Goal: Task Accomplishment & Management: Complete application form

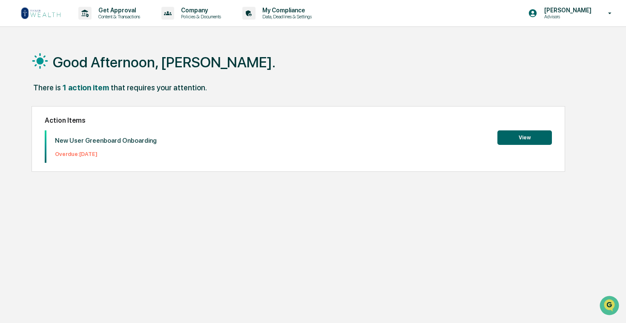
click at [528, 138] on button "View" at bounding box center [524, 137] width 54 height 14
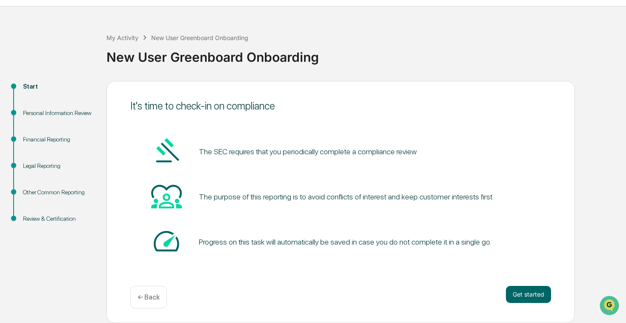
scroll to position [20, 0]
click at [529, 295] on button "Get started" at bounding box center [528, 294] width 45 height 17
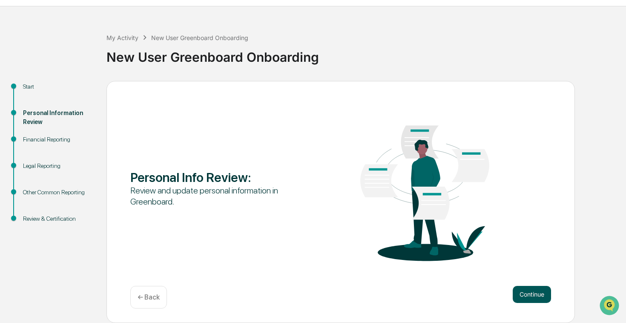
click at [530, 291] on button "Continue" at bounding box center [532, 294] width 38 height 17
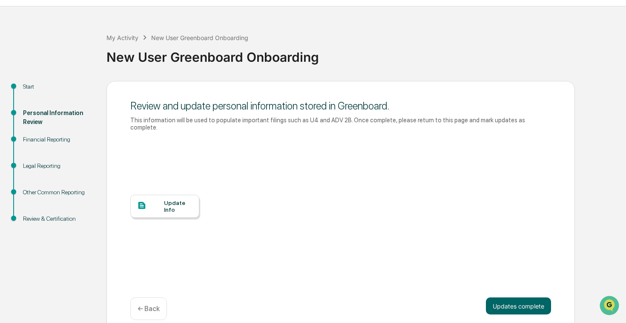
scroll to position [0, 0]
click at [162, 201] on div at bounding box center [150, 205] width 27 height 11
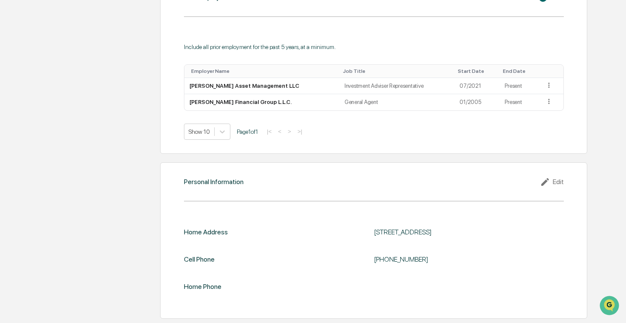
scroll to position [652, 0]
click at [546, 178] on icon at bounding box center [545, 182] width 8 height 8
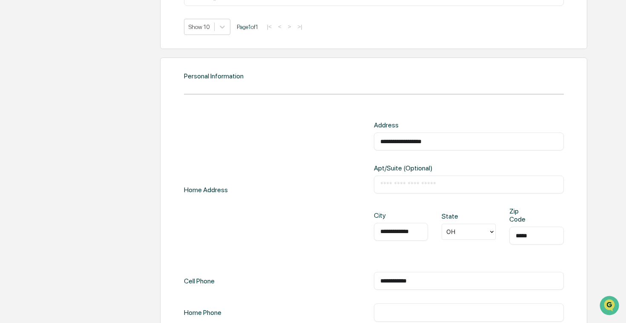
scroll to position [761, 0]
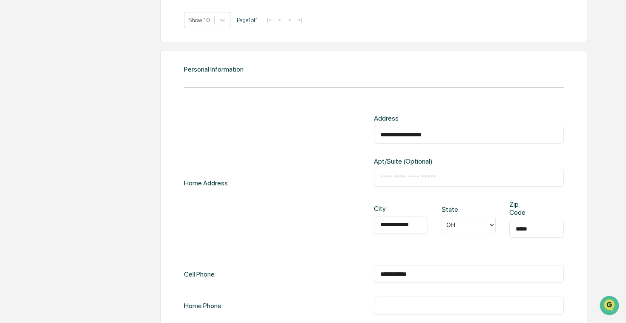
drag, startPoint x: 431, startPoint y: 272, endPoint x: 371, endPoint y: 268, distance: 59.7
click at [371, 268] on div "**********" at bounding box center [374, 274] width 380 height 18
type input "**********"
click at [382, 301] on input "text" at bounding box center [468, 305] width 177 height 9
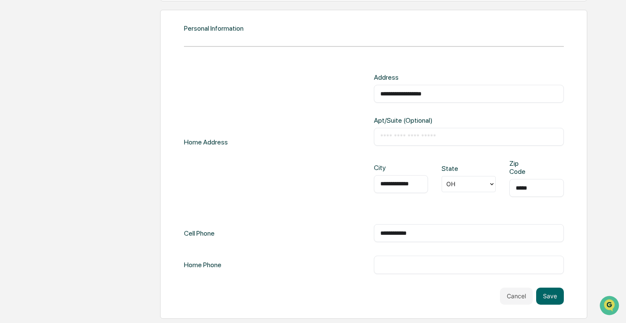
scroll to position [805, 0]
type input "**********"
click at [466, 287] on div "Cancel Save" at bounding box center [374, 295] width 380 height 17
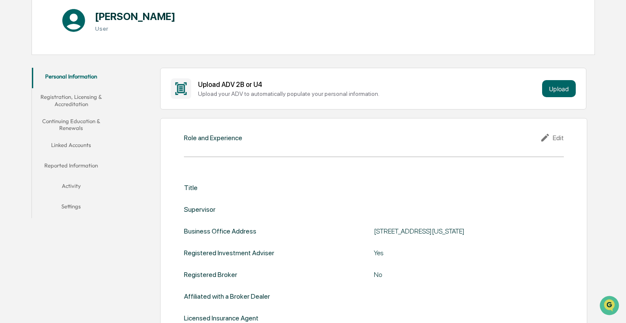
scroll to position [95, 0]
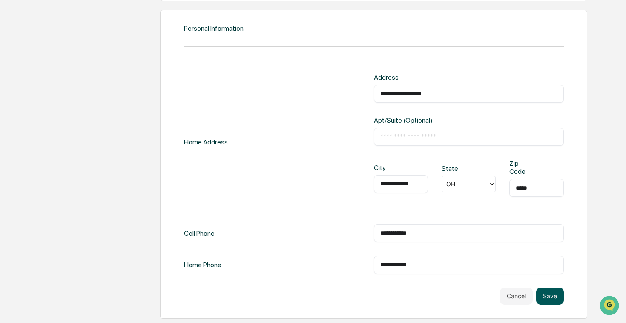
click at [558, 291] on button "Save" at bounding box center [550, 295] width 28 height 17
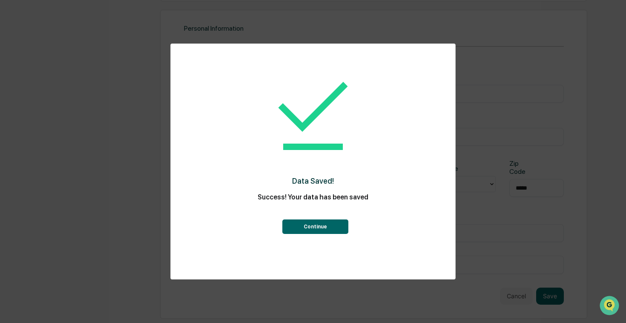
scroll to position [690, 0]
click at [321, 223] on button "Continue" at bounding box center [315, 226] width 66 height 14
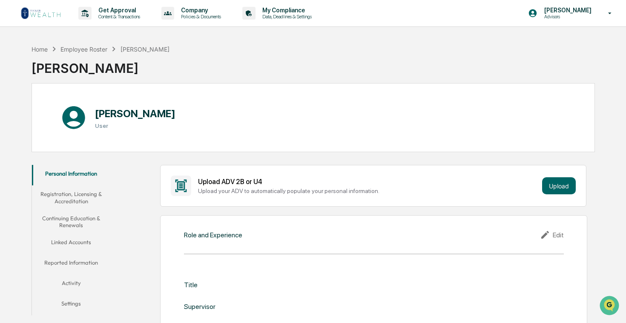
scroll to position [0, 0]
click at [64, 196] on button "Registration, Licensing & Accreditation" at bounding box center [71, 197] width 78 height 24
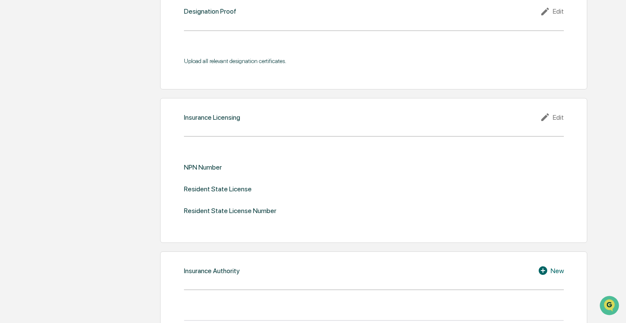
scroll to position [868, 0]
click at [552, 121] on div "Edit" at bounding box center [552, 116] width 24 height 10
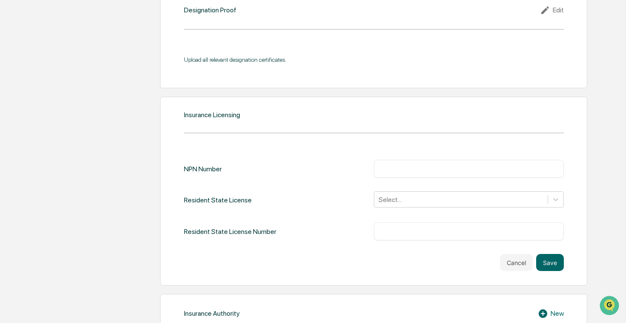
click at [418, 173] on input "text" at bounding box center [468, 168] width 177 height 9
type input "*******"
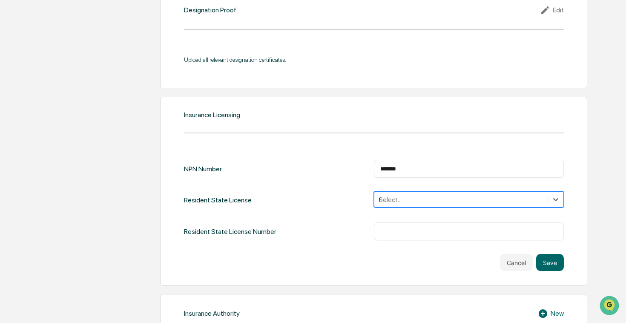
scroll to position [918, 0]
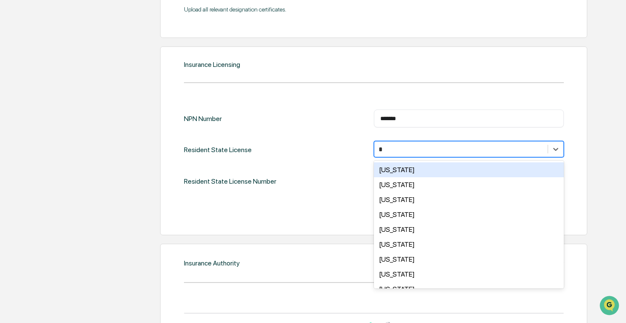
type input "**"
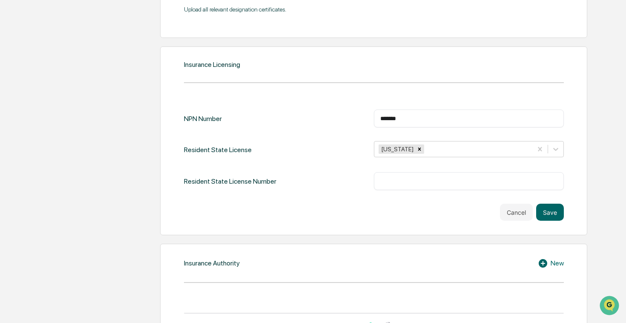
click at [349, 221] on div "NPN Number ******* ​ Resident State License [US_STATE] Resident State License N…" at bounding box center [374, 164] width 380 height 111
click at [394, 185] on input "text" at bounding box center [468, 181] width 177 height 9
type input "******"
click at [550, 221] on button "Save" at bounding box center [550, 211] width 28 height 17
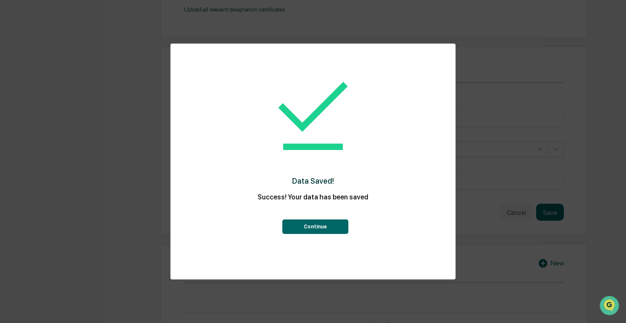
click at [325, 228] on button "Continue" at bounding box center [315, 226] width 66 height 14
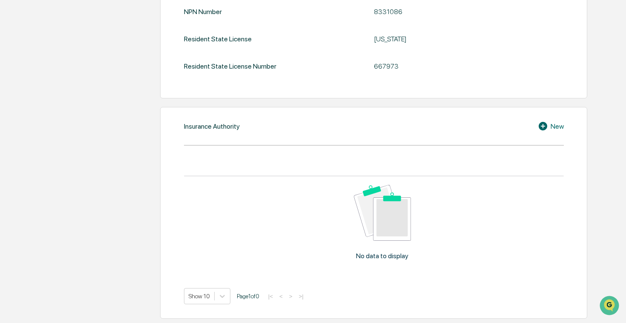
scroll to position [1078, 0]
click at [550, 121] on icon at bounding box center [544, 126] width 13 height 10
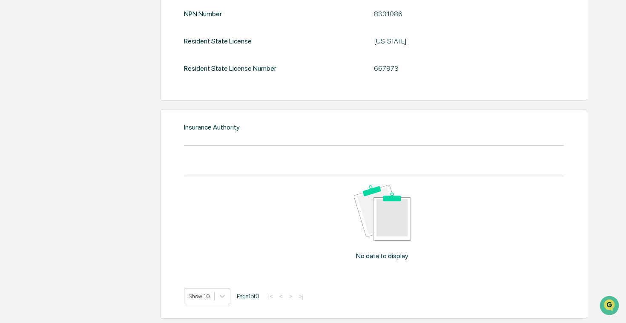
scroll to position [1076, 0]
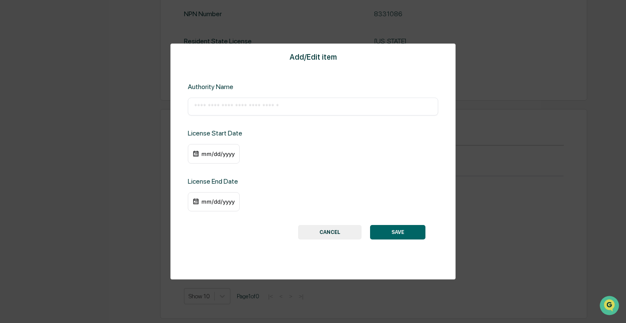
click at [284, 106] on input "text" at bounding box center [313, 106] width 238 height 9
type input "**********"
click at [216, 153] on div "mm/dd/yyyy" at bounding box center [218, 153] width 34 height 7
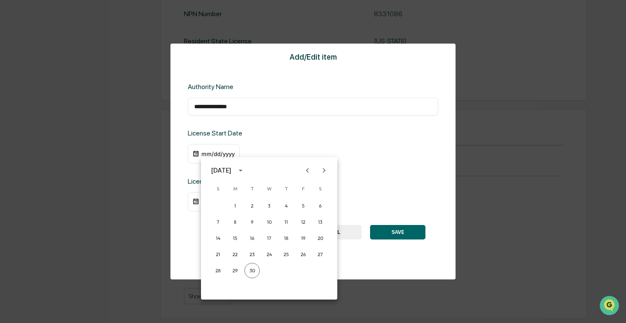
click at [206, 151] on div at bounding box center [313, 161] width 626 height 323
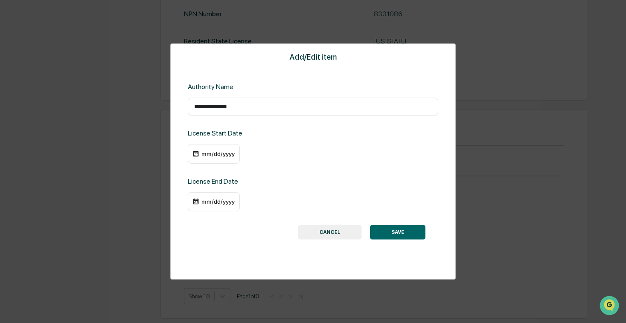
click at [205, 152] on div "mm/dd/yyyy" at bounding box center [218, 153] width 34 height 7
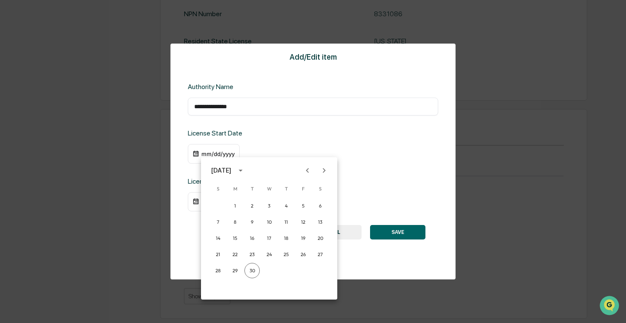
click at [226, 154] on div at bounding box center [313, 161] width 626 height 323
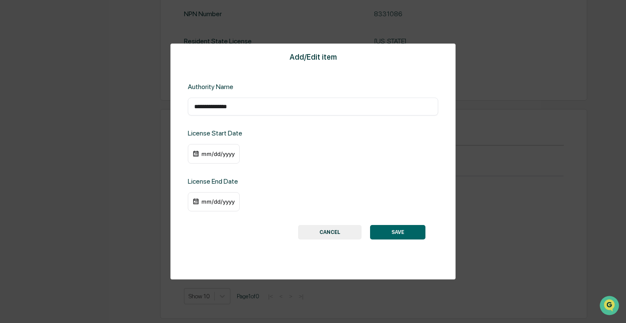
click at [228, 154] on div "mm/dd/yyyy" at bounding box center [218, 153] width 34 height 7
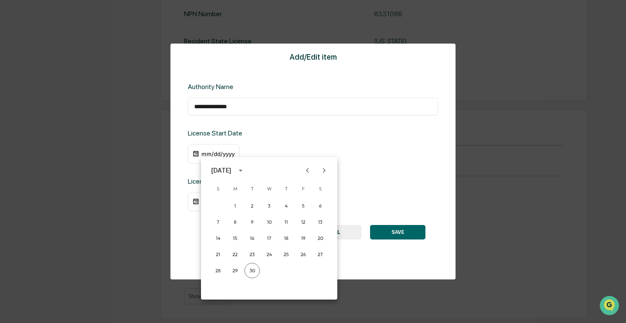
click at [231, 169] on div "[DATE]" at bounding box center [221, 170] width 20 height 9
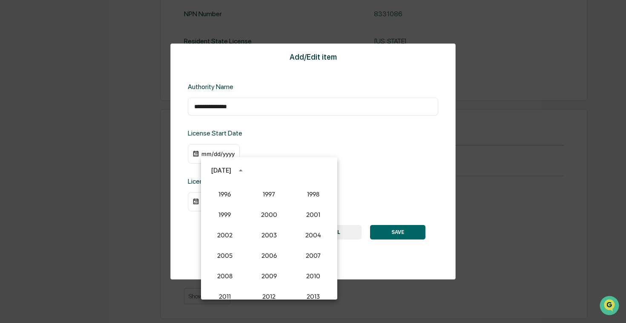
scroll to position [643, 0]
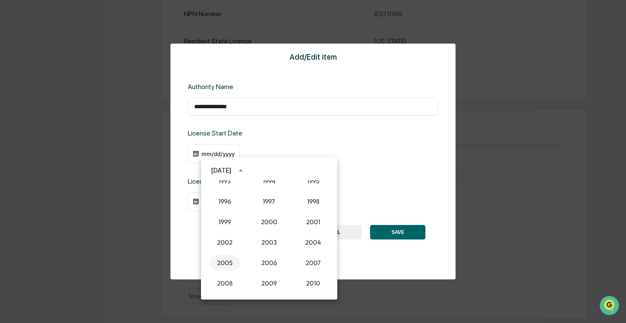
click at [227, 260] on button "2005" at bounding box center [224, 262] width 31 height 15
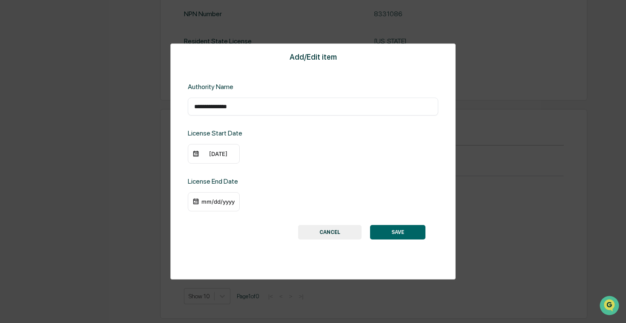
click at [212, 153] on div "[DATE]" at bounding box center [218, 153] width 34 height 7
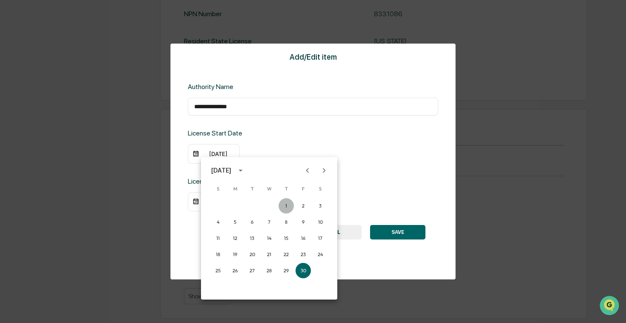
click at [287, 203] on button "1" at bounding box center [285, 205] width 15 height 15
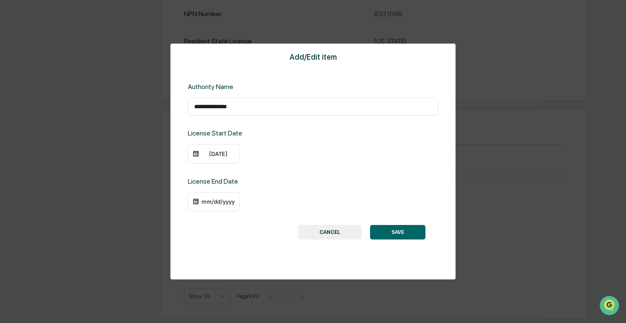
click at [206, 152] on div "[DATE]" at bounding box center [218, 153] width 34 height 7
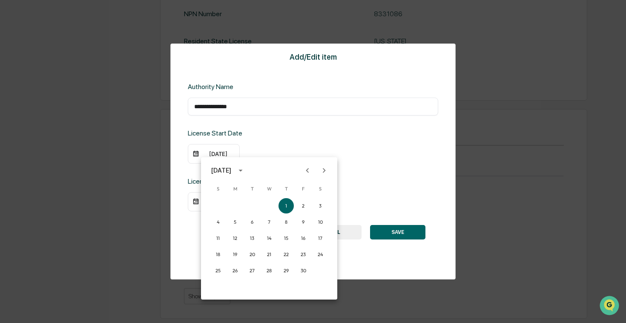
click at [242, 170] on icon "calendar view is open, switch to year view" at bounding box center [240, 170] width 4 height 2
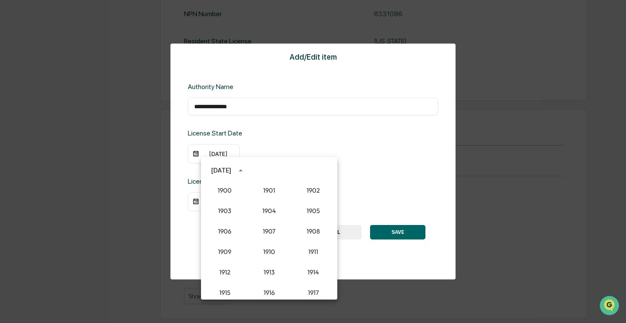
scroll to position [666, 0]
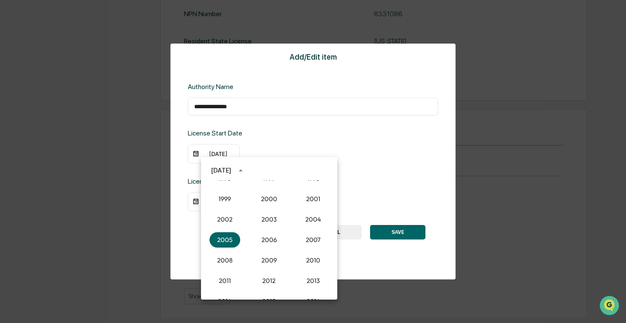
click at [229, 172] on div "[DATE]" at bounding box center [221, 170] width 20 height 9
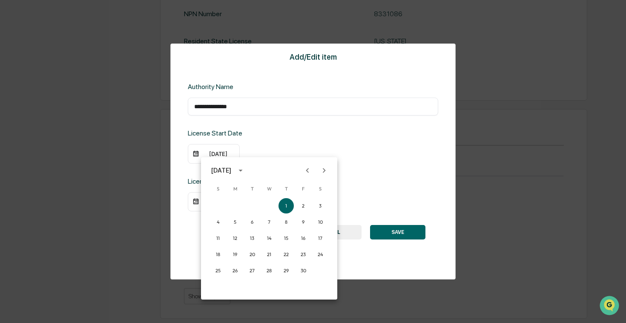
click at [229, 169] on div "[DATE]" at bounding box center [221, 170] width 20 height 9
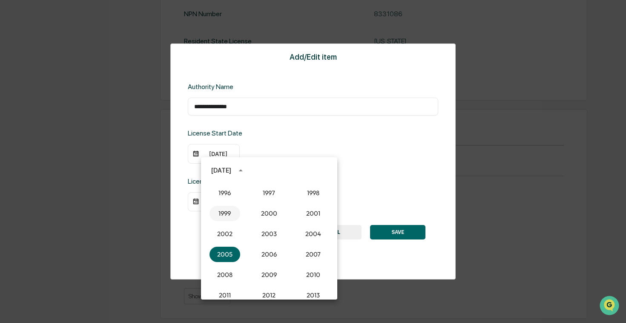
scroll to position [653, 0]
click at [287, 171] on div "[DATE]" at bounding box center [269, 170] width 136 height 13
click at [245, 166] on icon "year view is open, switch to calendar view" at bounding box center [240, 170] width 9 height 9
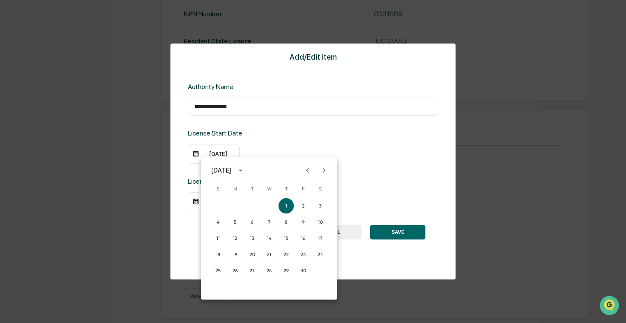
click at [309, 167] on icon "Previous month" at bounding box center [307, 170] width 9 height 9
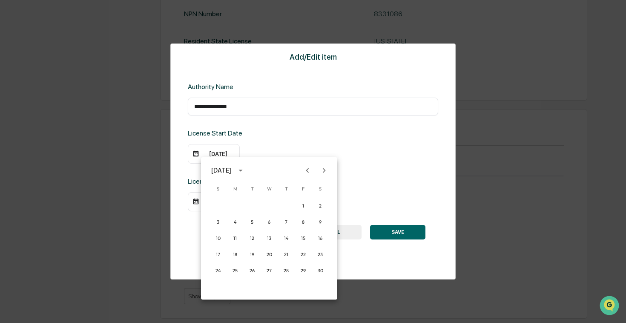
click at [309, 167] on icon "Previous month" at bounding box center [307, 170] width 9 height 9
click at [321, 204] on button "1" at bounding box center [319, 205] width 15 height 15
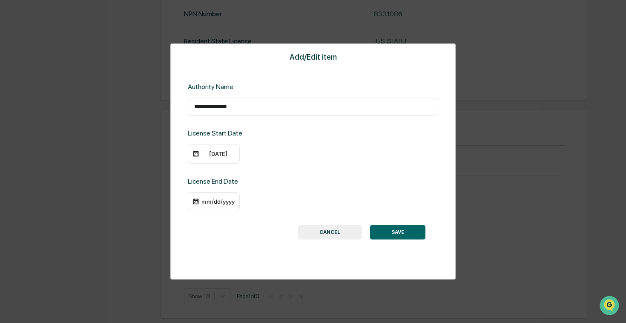
click at [398, 232] on button "SAVE" at bounding box center [397, 232] width 55 height 14
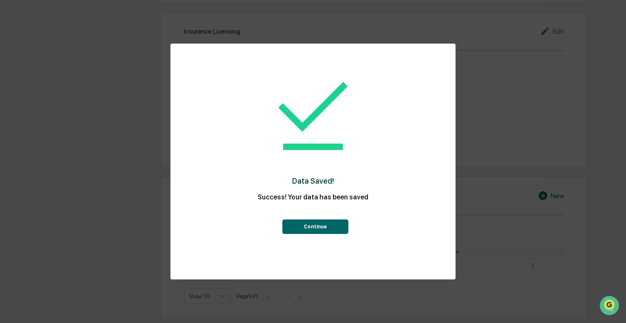
click at [312, 225] on button "Continue" at bounding box center [315, 226] width 66 height 14
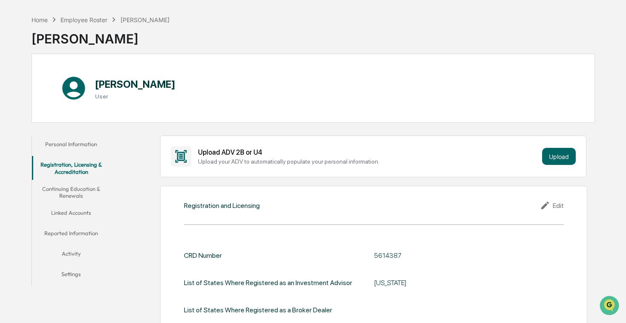
scroll to position [26, 0]
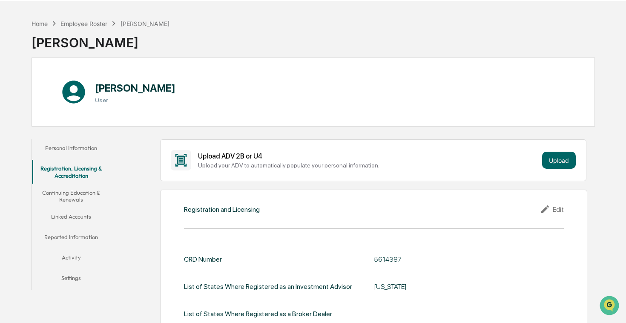
click at [76, 194] on button "Continuing Education & Renewals" at bounding box center [71, 196] width 78 height 24
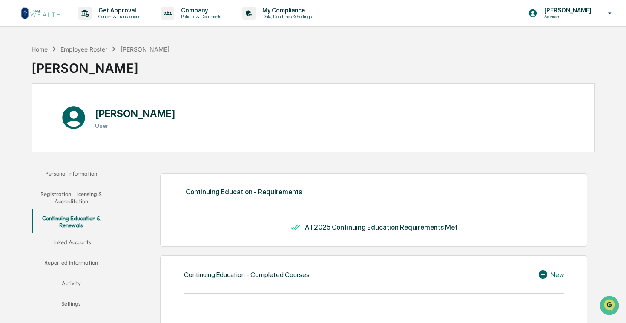
click at [72, 241] on button "Linked Accounts" at bounding box center [71, 243] width 78 height 20
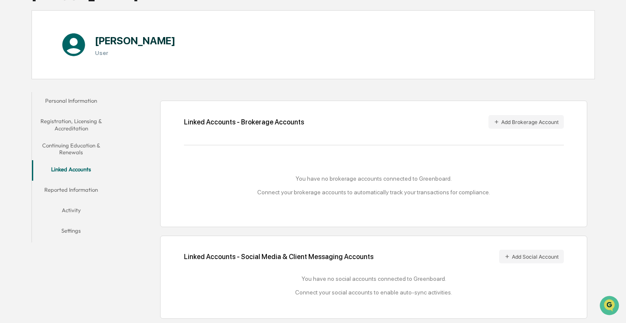
scroll to position [81, 0]
click at [67, 181] on button "Reported Information" at bounding box center [71, 191] width 78 height 20
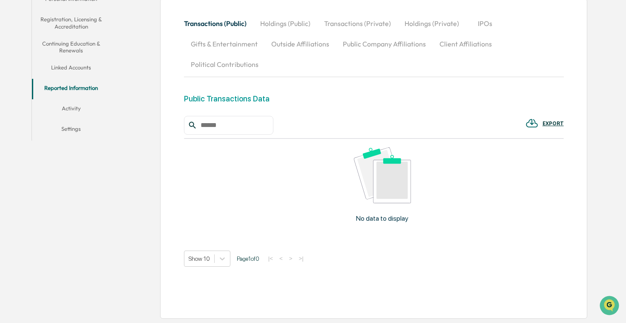
scroll to position [200, 0]
click at [72, 100] on button "Activity" at bounding box center [71, 110] width 78 height 20
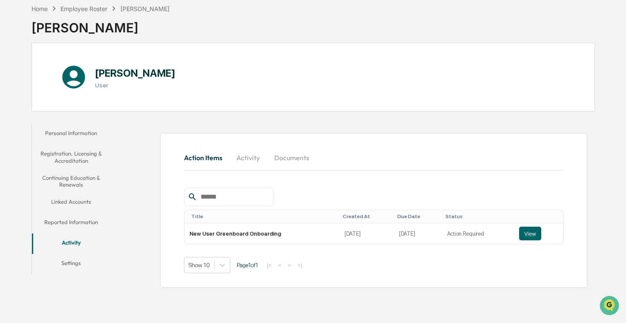
scroll to position [49, 0]
click at [74, 254] on button "Settings" at bounding box center [71, 264] width 78 height 20
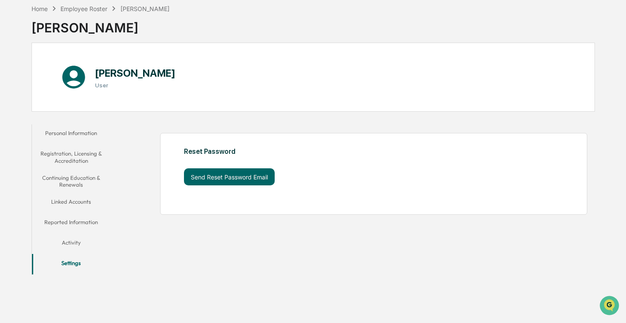
click at [76, 124] on button "Personal Information" at bounding box center [71, 134] width 78 height 20
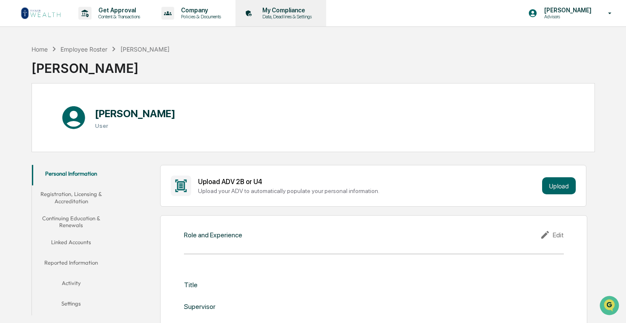
click at [305, 13] on p "My Compliance" at bounding box center [285, 10] width 60 height 7
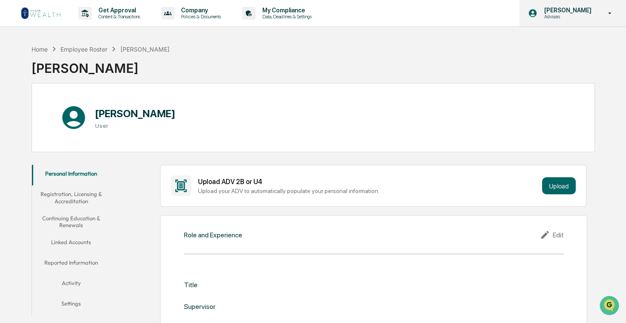
click at [606, 17] on icon at bounding box center [609, 13] width 15 height 8
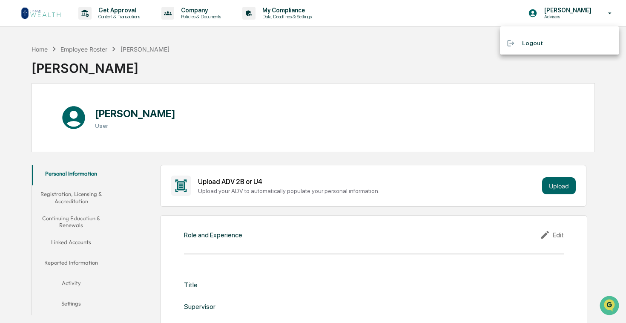
click at [583, 79] on div at bounding box center [313, 161] width 626 height 323
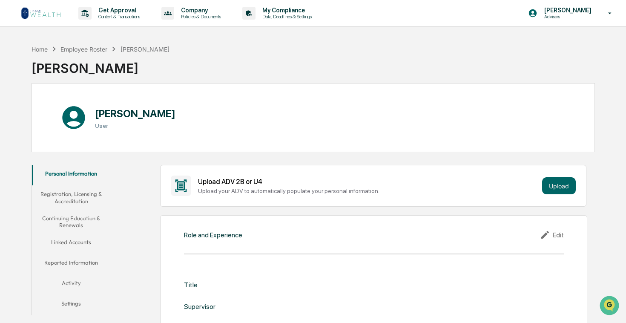
click at [37, 14] on img at bounding box center [40, 13] width 41 height 14
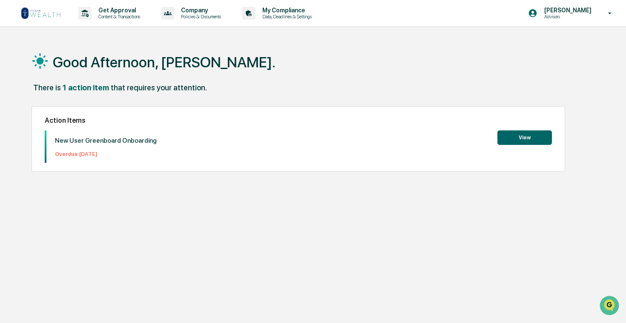
click at [519, 137] on button "View" at bounding box center [524, 137] width 54 height 14
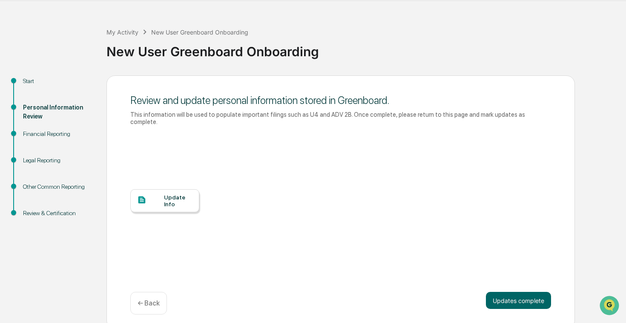
scroll to position [25, 0]
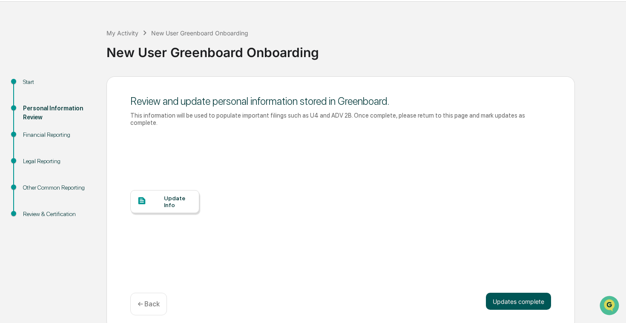
click at [516, 294] on button "Updates complete" at bounding box center [518, 300] width 65 height 17
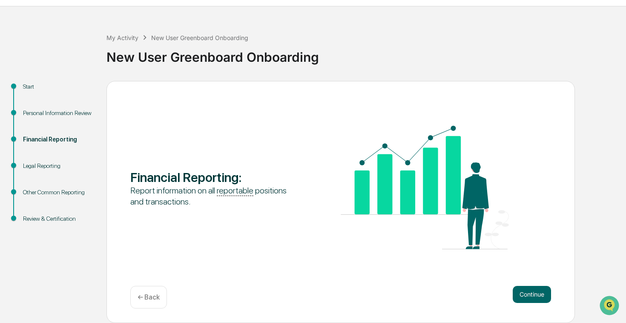
scroll to position [20, 0]
click at [529, 298] on button "Continue" at bounding box center [532, 294] width 38 height 17
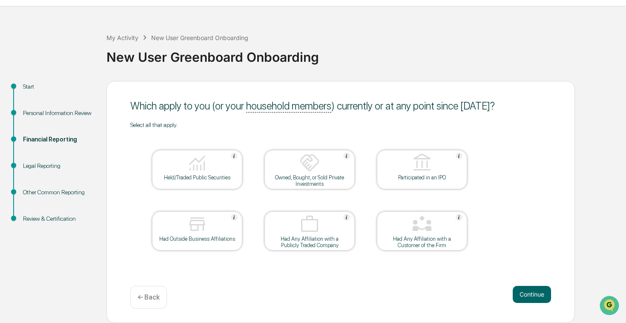
click at [206, 166] on img at bounding box center [197, 162] width 20 height 20
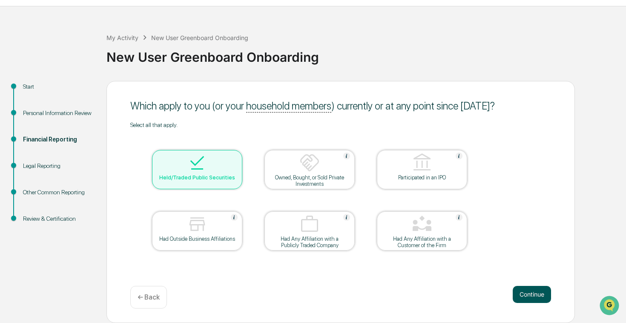
click at [531, 296] on button "Continue" at bounding box center [532, 294] width 38 height 17
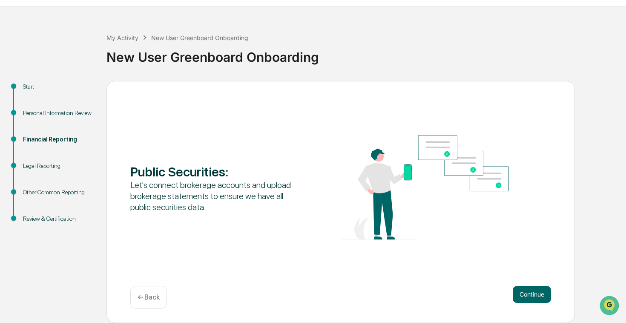
click at [147, 302] on div "← Back" at bounding box center [148, 297] width 37 height 23
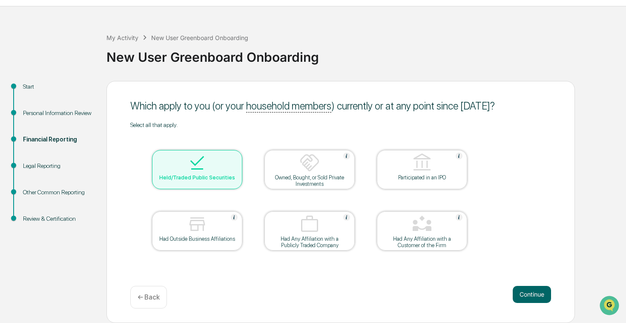
click at [196, 175] on div "Held/Traded Public Securities" at bounding box center [197, 177] width 77 height 6
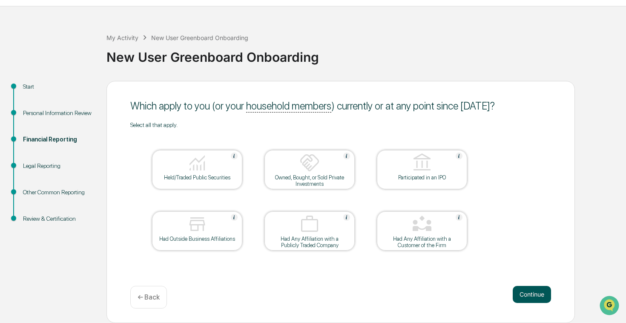
click at [530, 295] on button "Continue" at bounding box center [532, 294] width 38 height 17
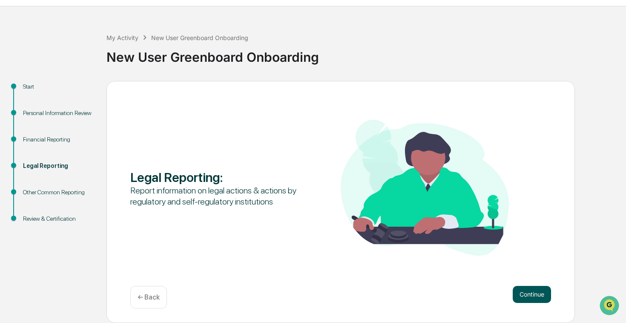
click at [528, 295] on button "Continue" at bounding box center [532, 294] width 38 height 17
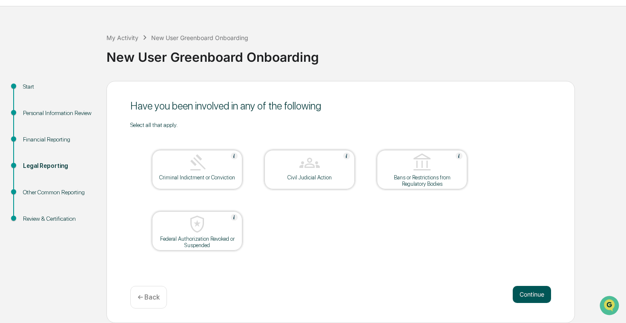
click at [529, 294] on button "Continue" at bounding box center [532, 294] width 38 height 17
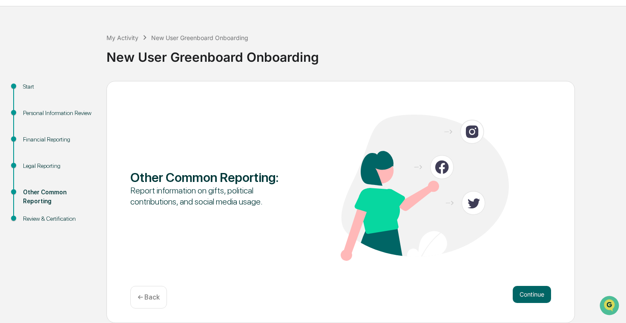
click at [529, 294] on button "Continue" at bounding box center [532, 294] width 38 height 17
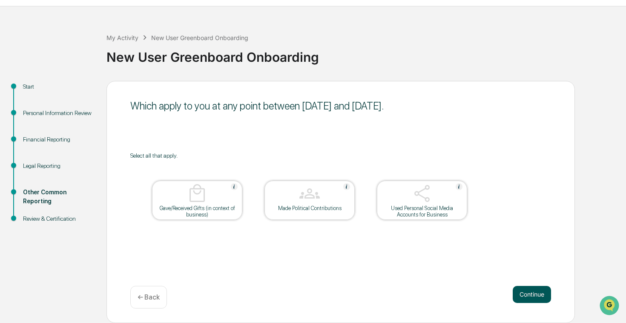
click at [534, 292] on button "Continue" at bounding box center [532, 294] width 38 height 17
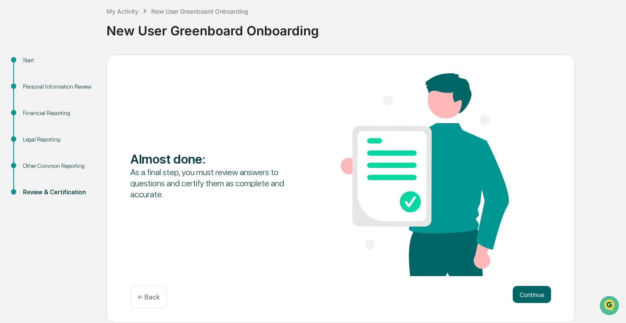
scroll to position [47, 0]
click at [531, 295] on button "Continue" at bounding box center [532, 294] width 38 height 17
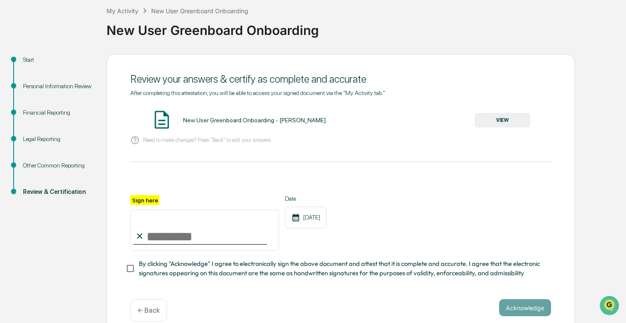
click at [495, 120] on button "VIEW" at bounding box center [502, 120] width 55 height 14
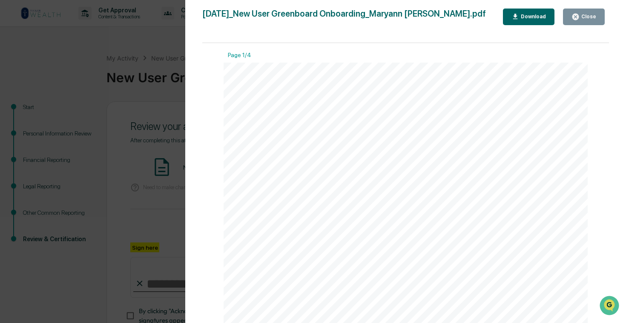
scroll to position [0, 0]
click at [538, 18] on div "Download" at bounding box center [532, 17] width 27 height 6
click at [589, 16] on div "Close" at bounding box center [587, 17] width 17 height 6
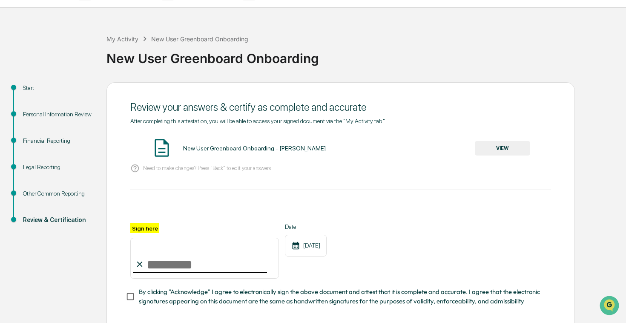
scroll to position [38, 0]
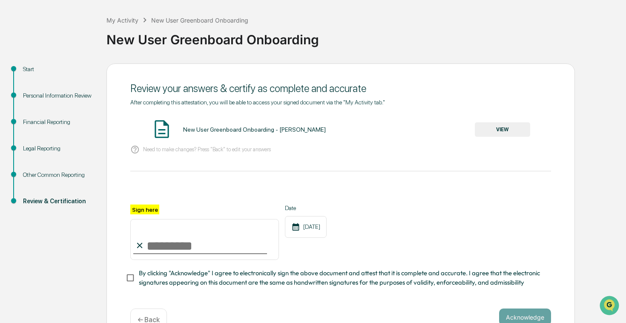
click at [155, 246] on input "Sign here" at bounding box center [204, 239] width 149 height 41
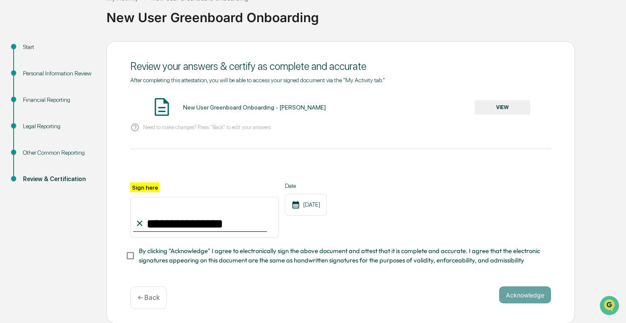
scroll to position [60, 0]
type input "**********"
click at [523, 297] on button "Acknowledge" at bounding box center [525, 294] width 52 height 17
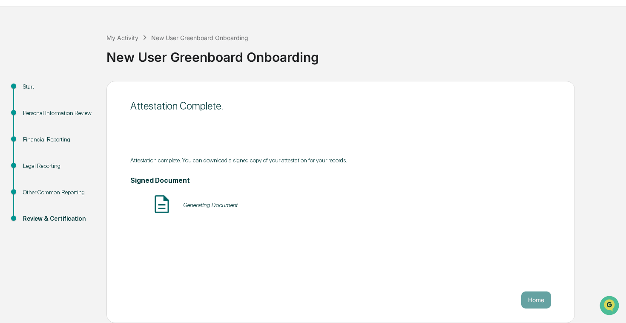
scroll to position [20, 0]
click at [540, 301] on button "Home" at bounding box center [536, 299] width 30 height 17
